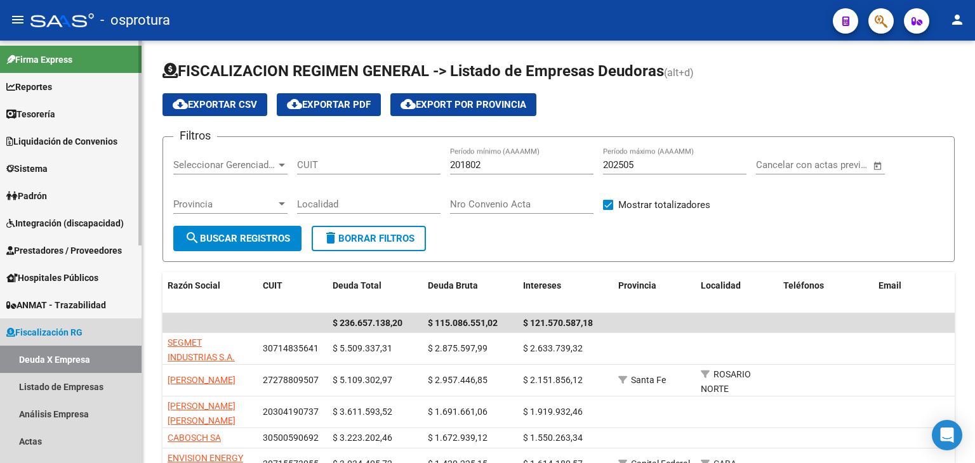
click at [97, 323] on link "Fiscalización RG" at bounding box center [71, 332] width 142 height 27
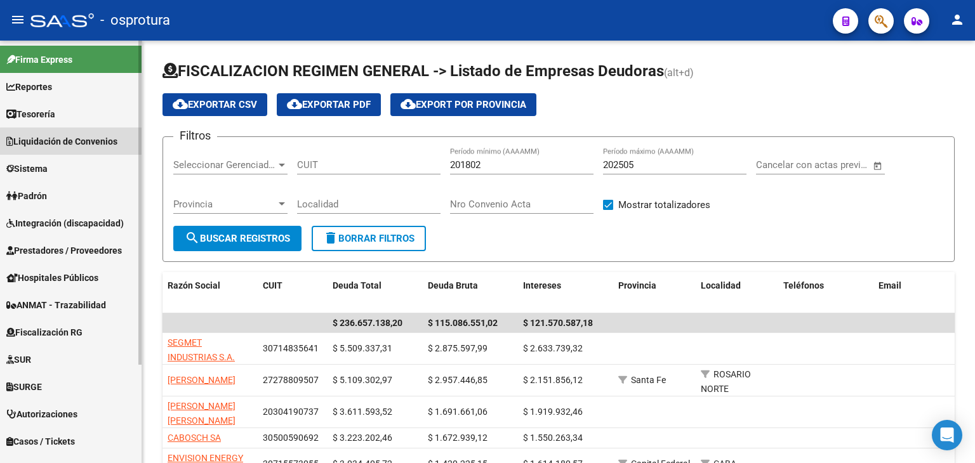
click at [87, 142] on span "Liquidación de Convenios" at bounding box center [61, 142] width 111 height 14
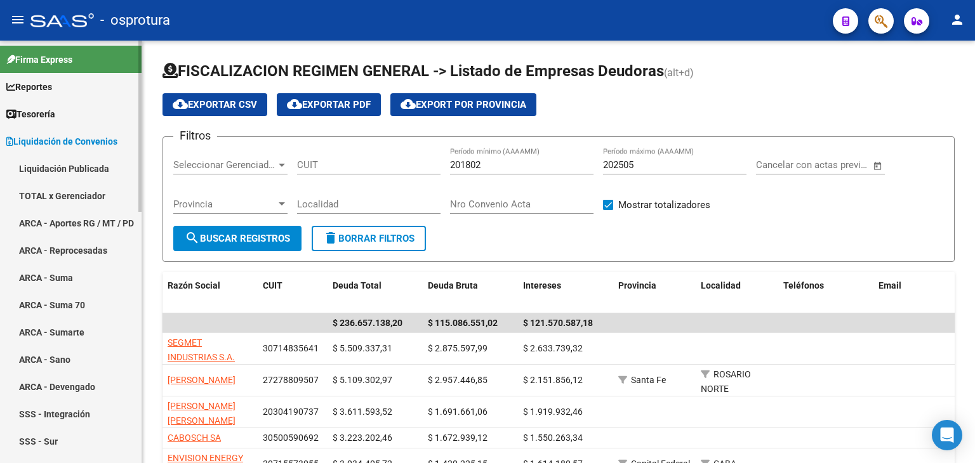
click at [73, 197] on link "TOTAL x Gerenciador" at bounding box center [71, 195] width 142 height 27
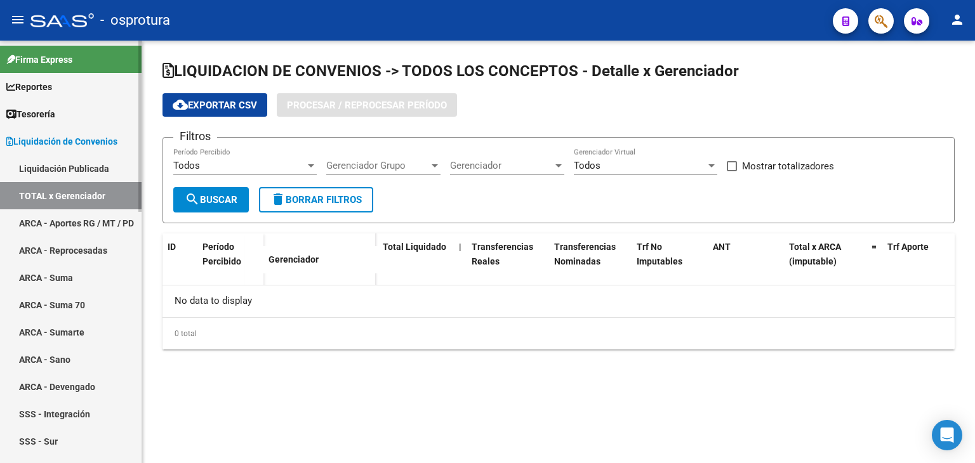
checkbox input "true"
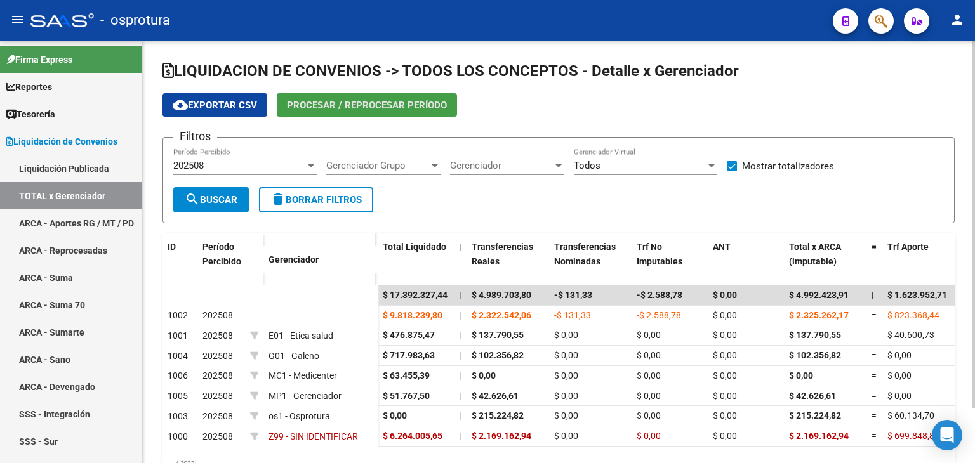
click at [382, 105] on span "Procesar / Reprocesar período" at bounding box center [367, 105] width 160 height 11
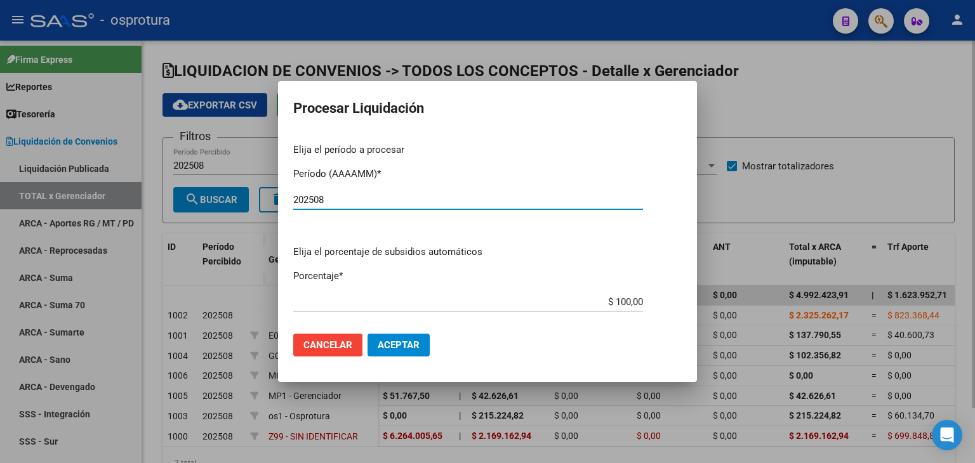
type input "202508"
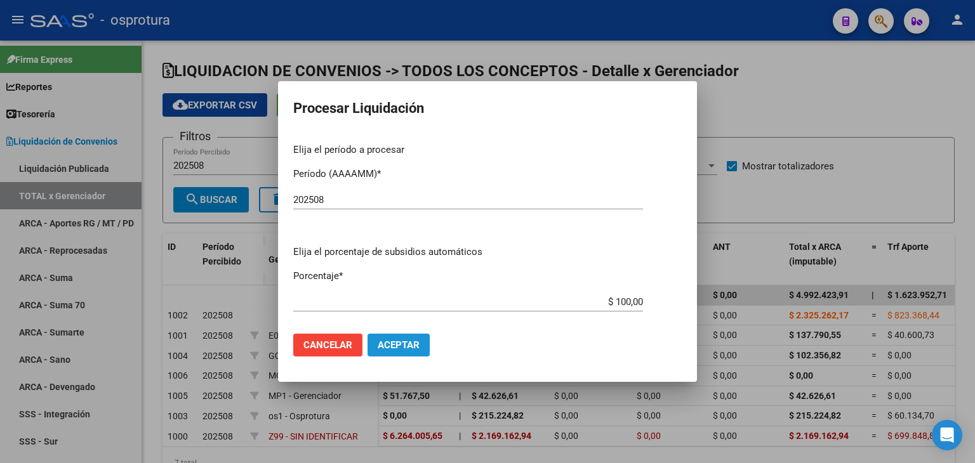
click at [405, 340] on span "Aceptar" at bounding box center [399, 345] width 42 height 11
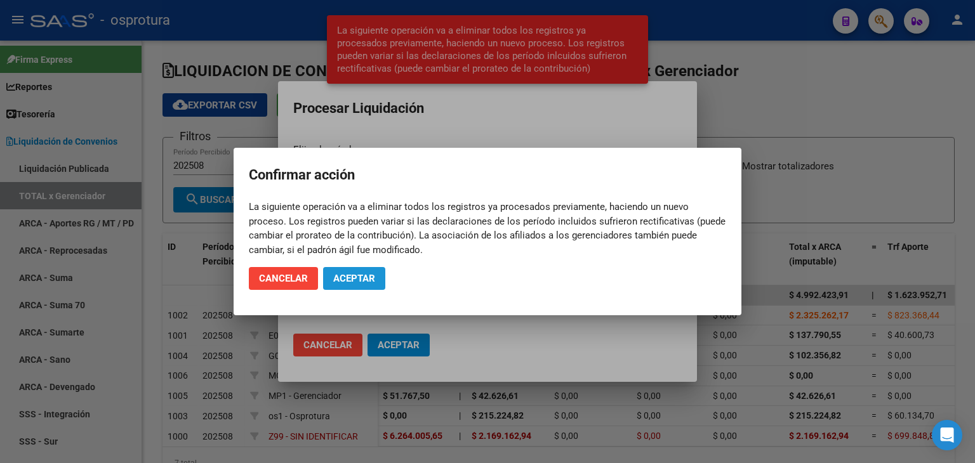
click at [366, 278] on span "Aceptar" at bounding box center [354, 278] width 42 height 11
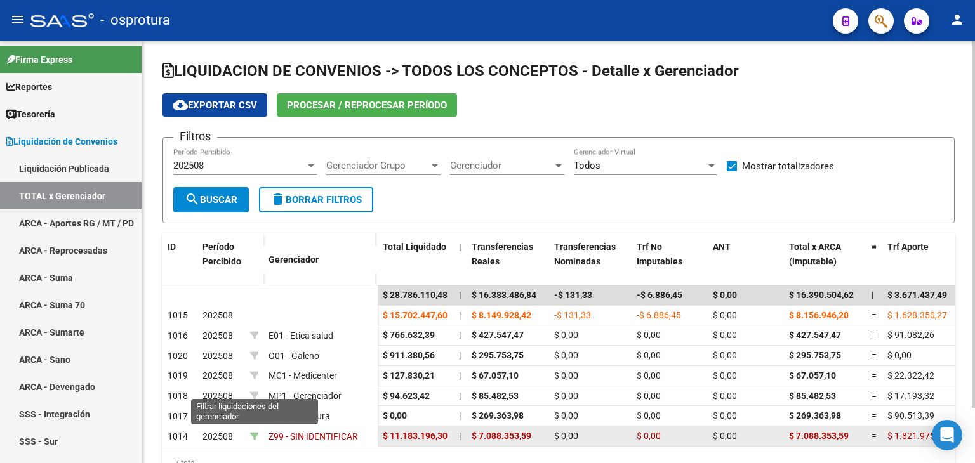
click at [253, 432] on icon at bounding box center [254, 436] width 9 height 9
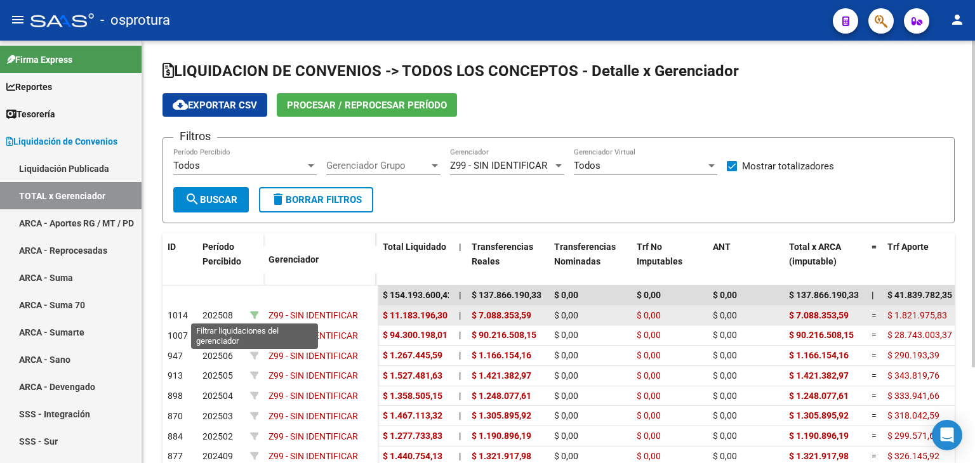
click at [255, 311] on icon at bounding box center [254, 315] width 9 height 9
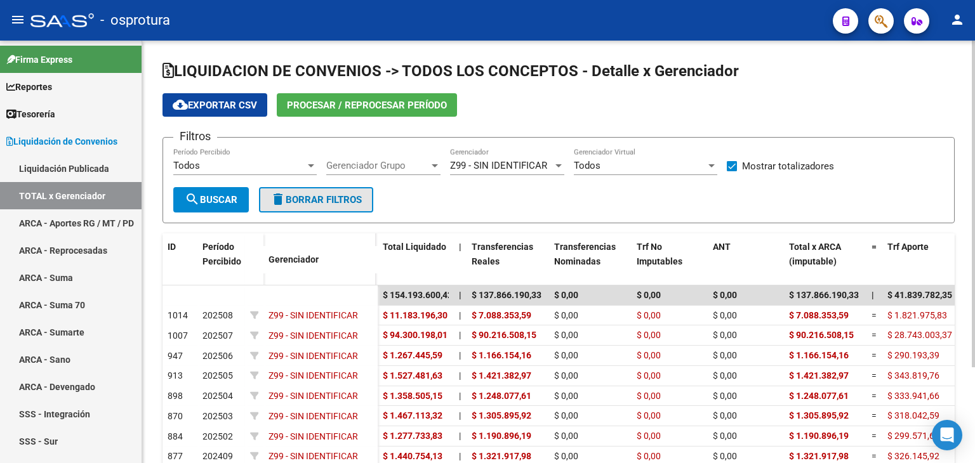
click at [300, 199] on span "delete Borrar Filtros" at bounding box center [315, 199] width 91 height 11
checkbox input "false"
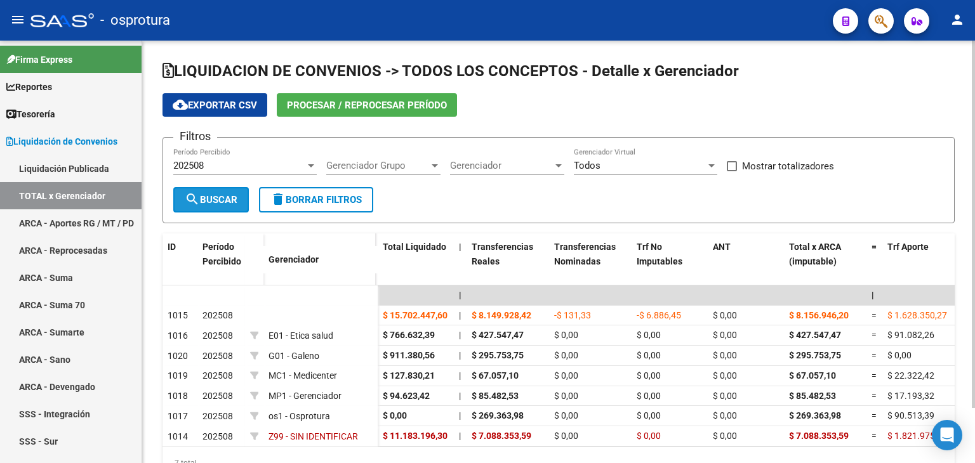
click at [239, 202] on button "search Buscar" at bounding box center [211, 199] width 76 height 25
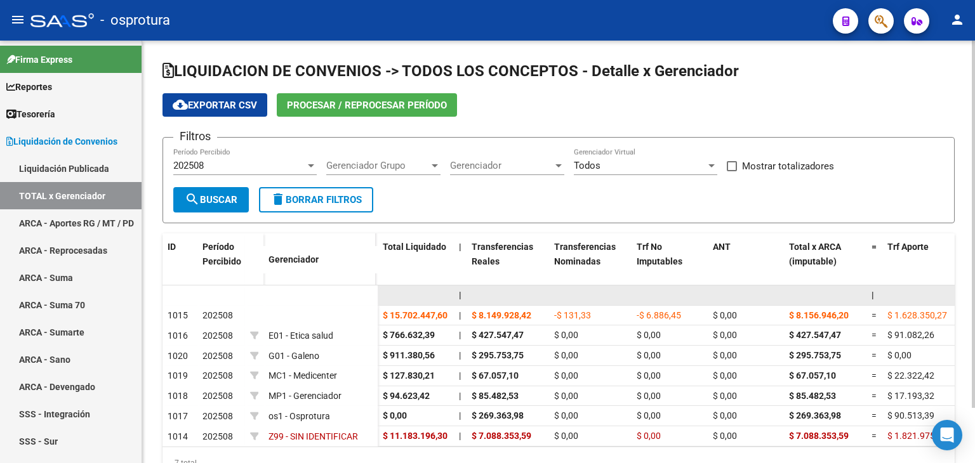
click at [629, 303] on datatable-body-cell at bounding box center [590, 296] width 83 height 20
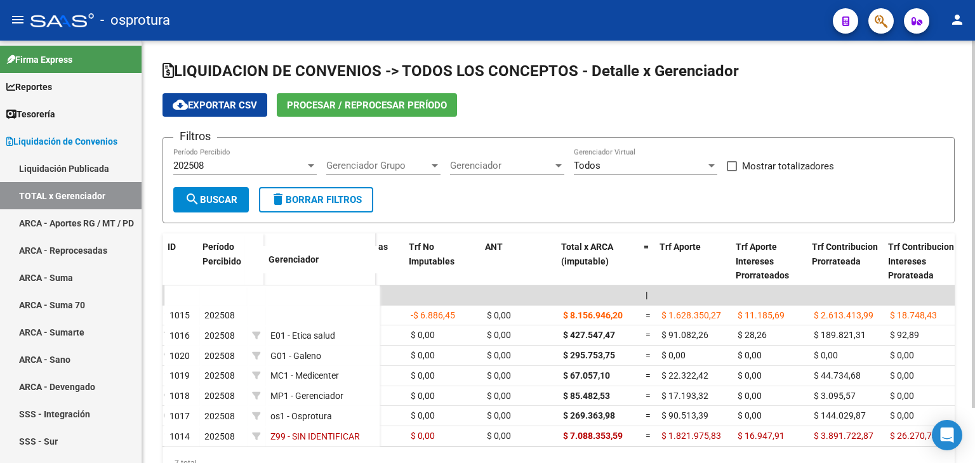
scroll to position [0, 228]
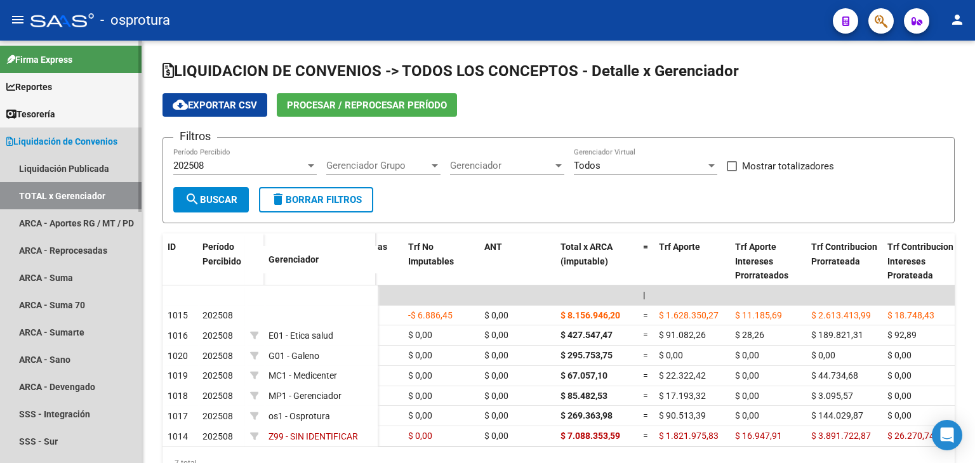
click at [117, 138] on span "Liquidación de Convenios" at bounding box center [61, 142] width 111 height 14
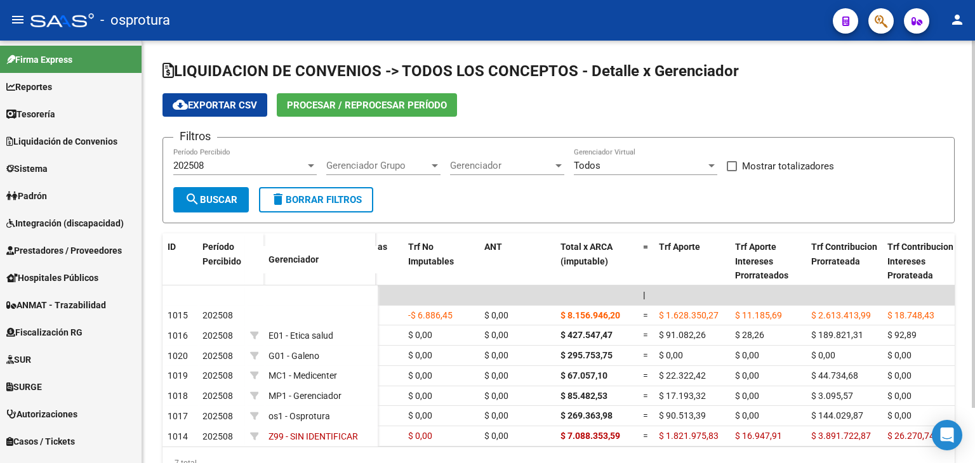
scroll to position [0, 0]
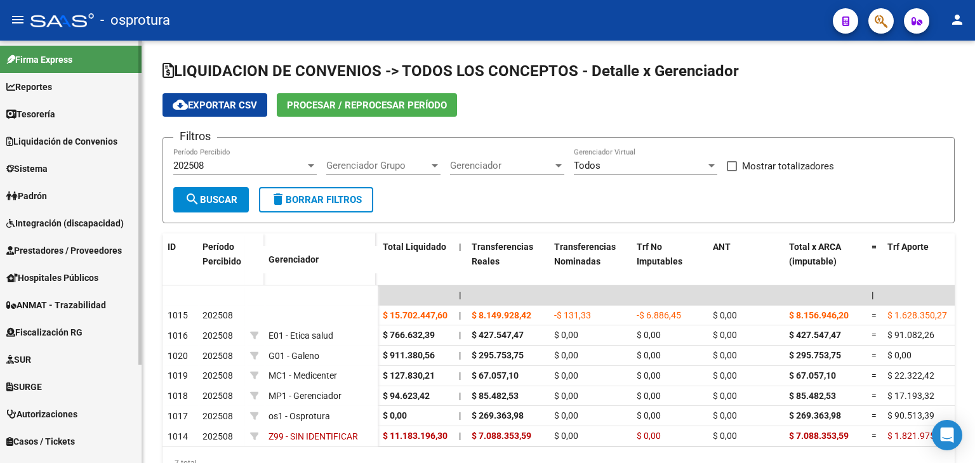
click at [99, 188] on link "Padrón" at bounding box center [71, 195] width 142 height 27
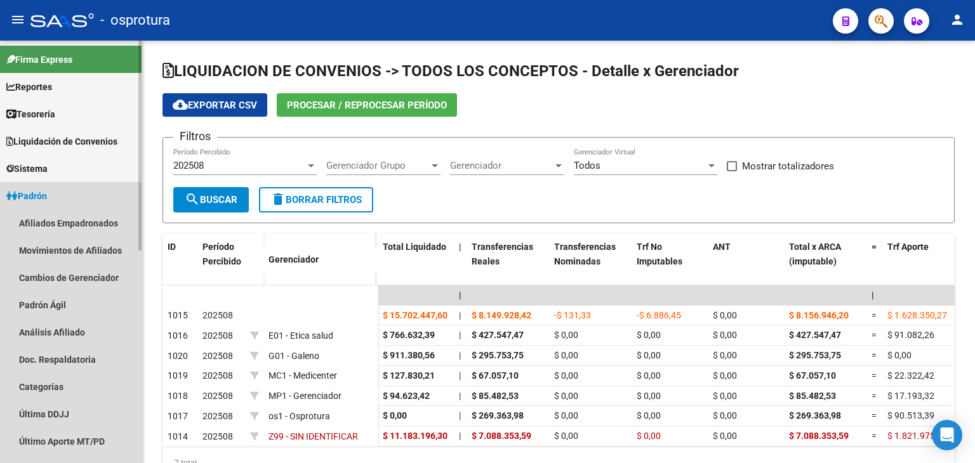
click at [99, 189] on link "Padrón" at bounding box center [71, 195] width 142 height 27
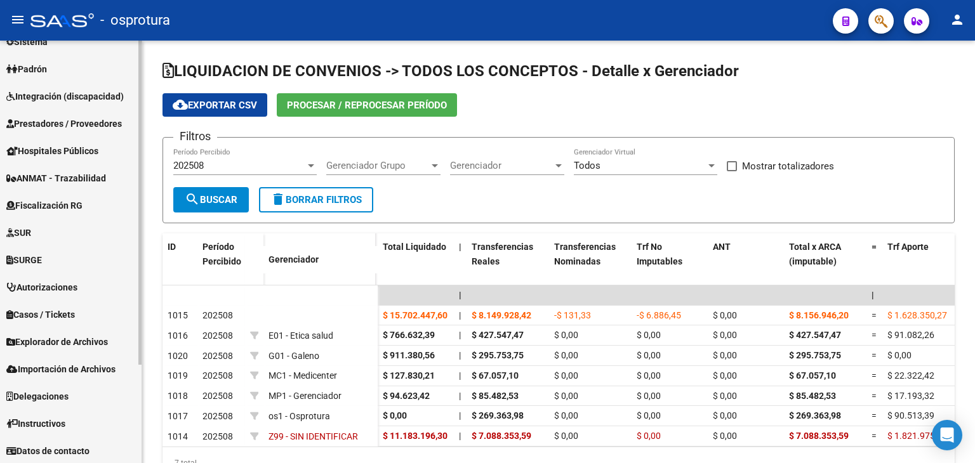
scroll to position [128, 0]
